Goal: Book appointment/travel/reservation

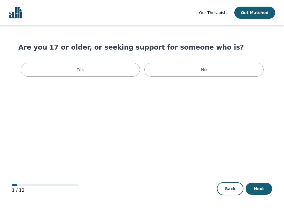
scroll to position [1, 0]
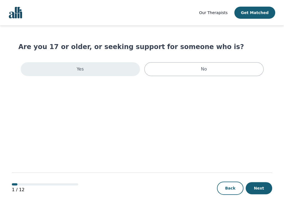
click at [108, 68] on div "Yes" at bounding box center [80, 69] width 119 height 14
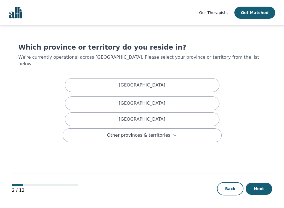
scroll to position [1, 0]
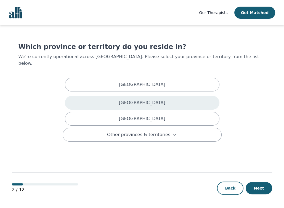
click at [156, 100] on p "[GEOGRAPHIC_DATA]" at bounding box center [142, 103] width 46 height 7
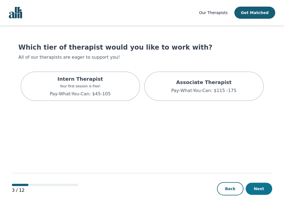
click at [264, 190] on button "Next" at bounding box center [259, 189] width 26 height 12
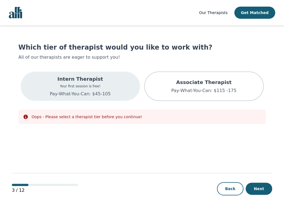
click at [117, 86] on div "Intern Therapist Your first session is free! Pay-What-You-Can: $45-105" at bounding box center [80, 86] width 119 height 29
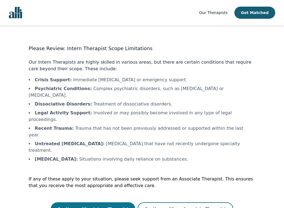
scroll to position [1, 0]
click at [110, 203] on button "Continue with a Intern Therapist" at bounding box center [93, 209] width 84 height 13
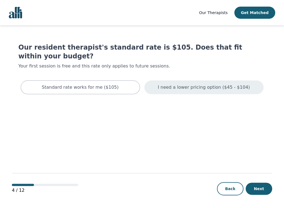
click at [167, 83] on div "I need a lower pricing option ($45 - $104)" at bounding box center [203, 88] width 119 height 14
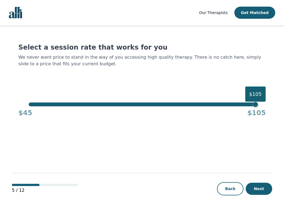
click at [170, 102] on div "Select a session rate that works for you We never want price to stand in the wa…" at bounding box center [141, 80] width 247 height 75
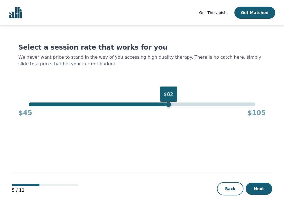
click at [170, 103] on div "$82" at bounding box center [142, 105] width 227 height 4
click at [165, 104] on div "$81" at bounding box center [142, 105] width 227 height 4
click at [158, 105] on div "$79" at bounding box center [142, 105] width 227 height 4
click at [166, 104] on div "$81" at bounding box center [142, 105] width 227 height 4
click at [164, 104] on div "$81" at bounding box center [164, 104] width 5 height 5
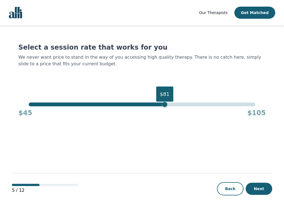
click at [163, 105] on div "$81" at bounding box center [164, 104] width 5 height 5
click at [160, 105] on div "$80" at bounding box center [142, 105] width 227 height 4
click at [258, 190] on button "Next" at bounding box center [259, 189] width 26 height 12
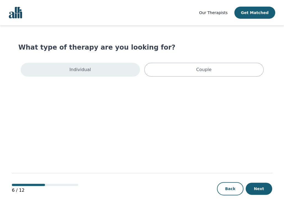
click at [94, 73] on div "Individual" at bounding box center [80, 70] width 119 height 14
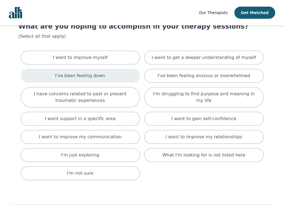
scroll to position [24, 0]
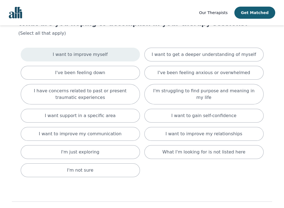
click at [102, 55] on p "I want to improve myself" at bounding box center [80, 54] width 55 height 7
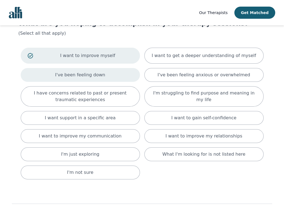
click at [102, 71] on div "I've been feeling down" at bounding box center [80, 75] width 119 height 14
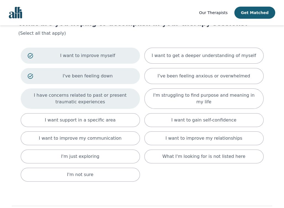
click at [102, 91] on div "I have concerns related to past or present traumatic experiences" at bounding box center [80, 99] width 119 height 20
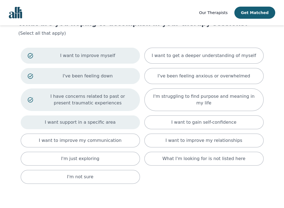
click at [96, 121] on p "I want support in a specific area" at bounding box center [80, 122] width 71 height 7
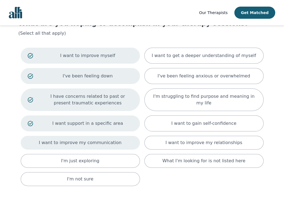
click at [93, 140] on p "I want to improve my communication" at bounding box center [80, 143] width 83 height 7
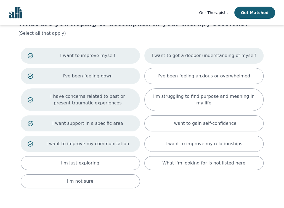
click at [206, 62] on div "I want to get a deeper understanding of myself" at bounding box center [203, 56] width 119 height 16
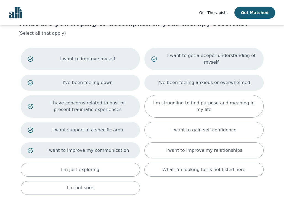
click at [206, 79] on p "I've been feeling anxious or overwhelmed" at bounding box center [204, 82] width 93 height 7
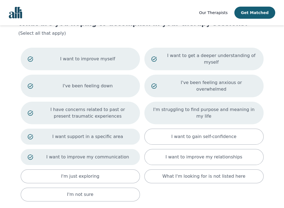
click at [208, 107] on p "I'm struggling to find purpose and meaning in my life" at bounding box center [203, 113] width 105 height 13
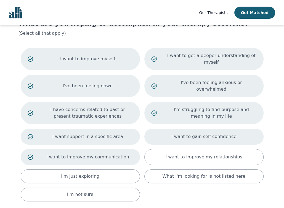
click at [208, 134] on p "I want to gain self-confidence" at bounding box center [203, 137] width 65 height 7
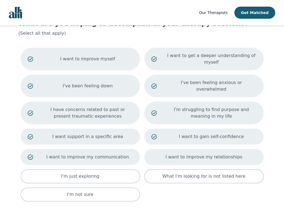
click at [206, 149] on div "I want to improve my relationships" at bounding box center [203, 157] width 119 height 16
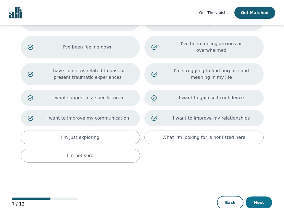
click at [259, 197] on button "Next" at bounding box center [259, 203] width 26 height 12
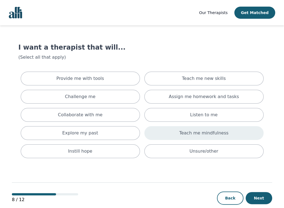
scroll to position [9, 0]
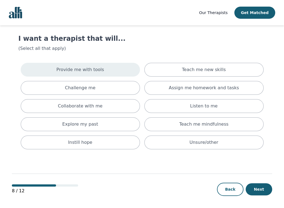
click at [99, 67] on p "Provide me with tools" at bounding box center [80, 70] width 48 height 7
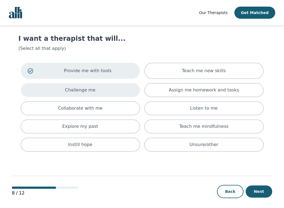
click at [97, 86] on div "Challenge me" at bounding box center [80, 90] width 119 height 14
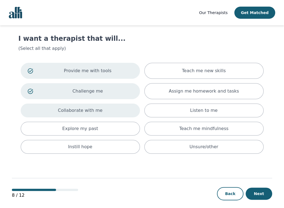
click at [92, 111] on p "Collaborate with me" at bounding box center [80, 110] width 45 height 7
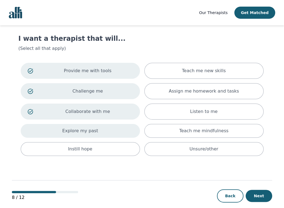
click at [91, 126] on div "Explore my past" at bounding box center [80, 131] width 119 height 14
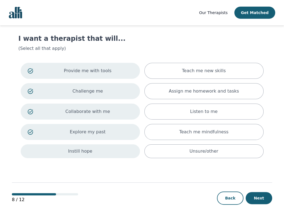
click at [90, 150] on div "Instill hope" at bounding box center [80, 152] width 119 height 14
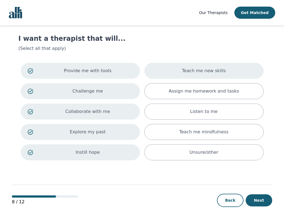
click at [182, 77] on div "Teach me new skills" at bounding box center [203, 71] width 119 height 16
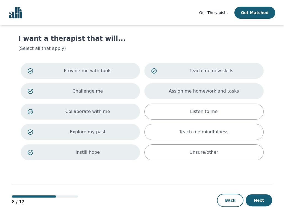
click at [187, 87] on div "Assign me homework and tasks" at bounding box center [203, 91] width 119 height 16
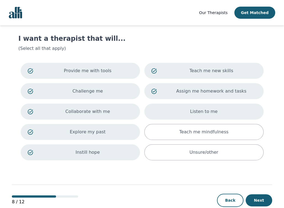
click at [190, 112] on div "Listen to me" at bounding box center [203, 112] width 119 height 16
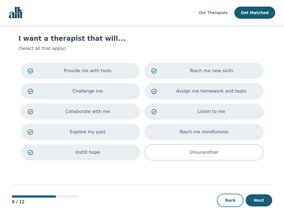
click at [194, 131] on p "Teach me mindfulness" at bounding box center [203, 132] width 49 height 7
click at [260, 195] on button "Next" at bounding box center [259, 201] width 26 height 12
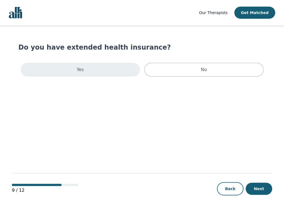
click at [103, 70] on div "Yes" at bounding box center [80, 70] width 119 height 14
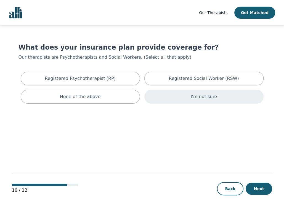
click at [194, 101] on div "I'm not sure" at bounding box center [203, 97] width 119 height 14
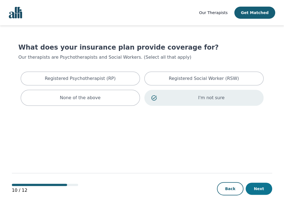
click at [260, 191] on button "Next" at bounding box center [259, 189] width 26 height 12
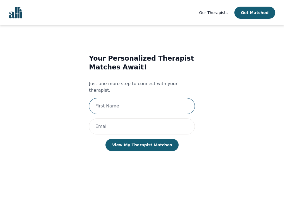
click at [174, 102] on input "text" at bounding box center [142, 106] width 106 height 16
type input "[PERSON_NAME]"
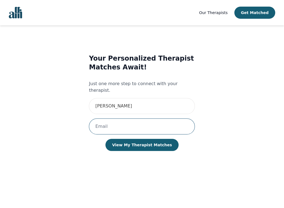
click at [111, 124] on input "email" at bounding box center [142, 127] width 106 height 16
type input "[EMAIL_ADDRESS][DOMAIN_NAME]"
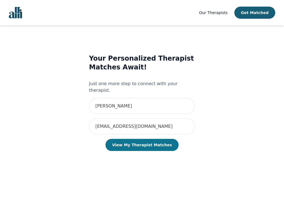
click at [147, 139] on button "View My Therapist Matches" at bounding box center [141, 145] width 73 height 12
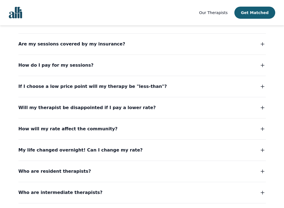
scroll to position [1349, 0]
